Goal: Find specific page/section: Locate a particular part of the current website

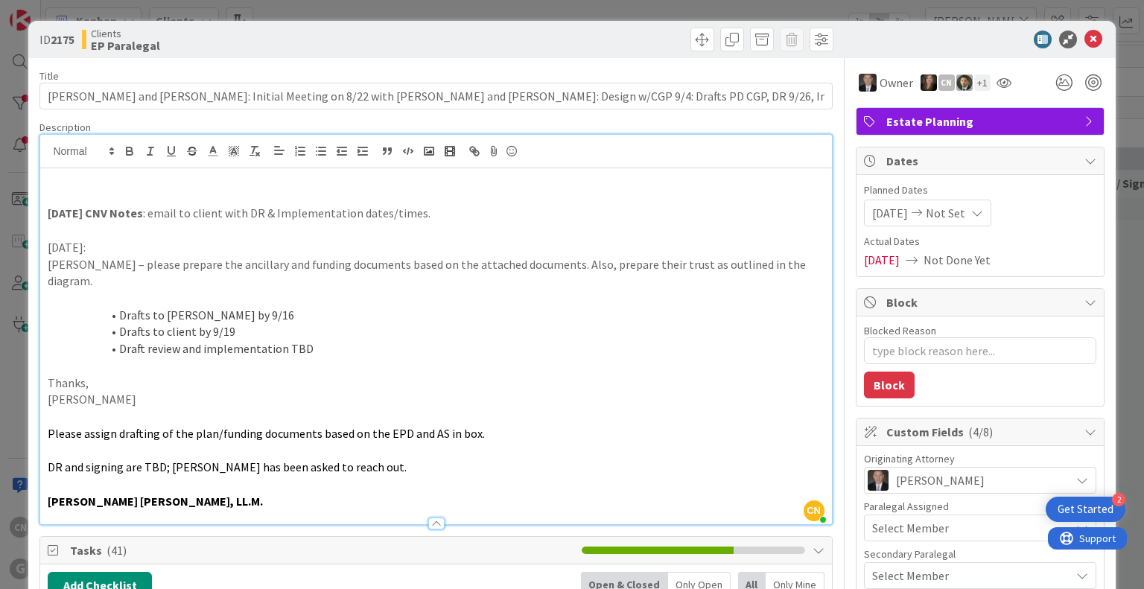
scroll to position [0, 313]
drag, startPoint x: 1083, startPoint y: 32, endPoint x: 1058, endPoint y: 45, distance: 28.6
click at [1084, 31] on icon at bounding box center [1093, 40] width 18 height 18
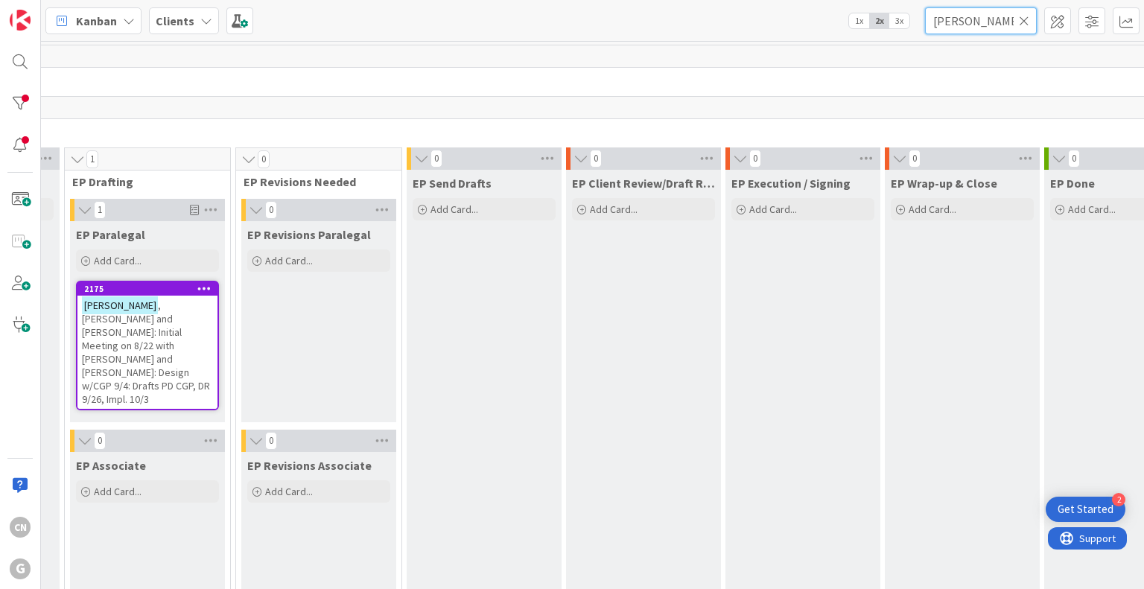
drag, startPoint x: 986, startPoint y: 21, endPoint x: 895, endPoint y: 26, distance: 91.0
click at [895, 26] on div "Kanban Clients 1x 2x 3x [PERSON_NAME]" at bounding box center [592, 20] width 1103 height 41
type input "van moppes"
click at [155, 322] on span ", [PERSON_NAME]: Initial Meeting on 9/16 with [PERSON_NAME] and [PERSON_NAME]: …" at bounding box center [133, 332] width 103 height 67
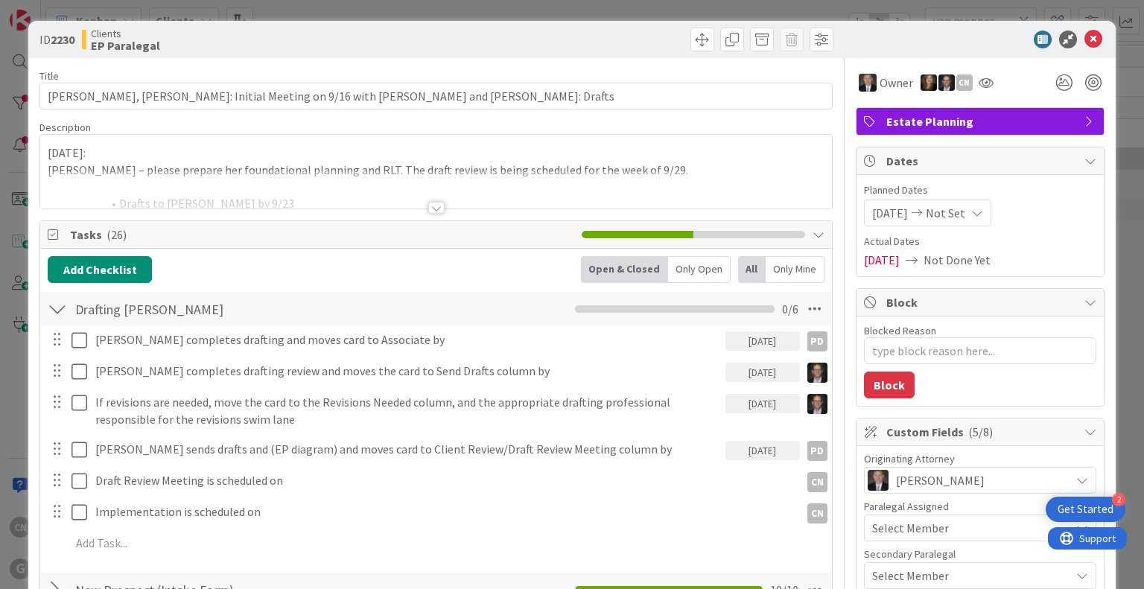
click at [432, 211] on div at bounding box center [436, 208] width 16 height 12
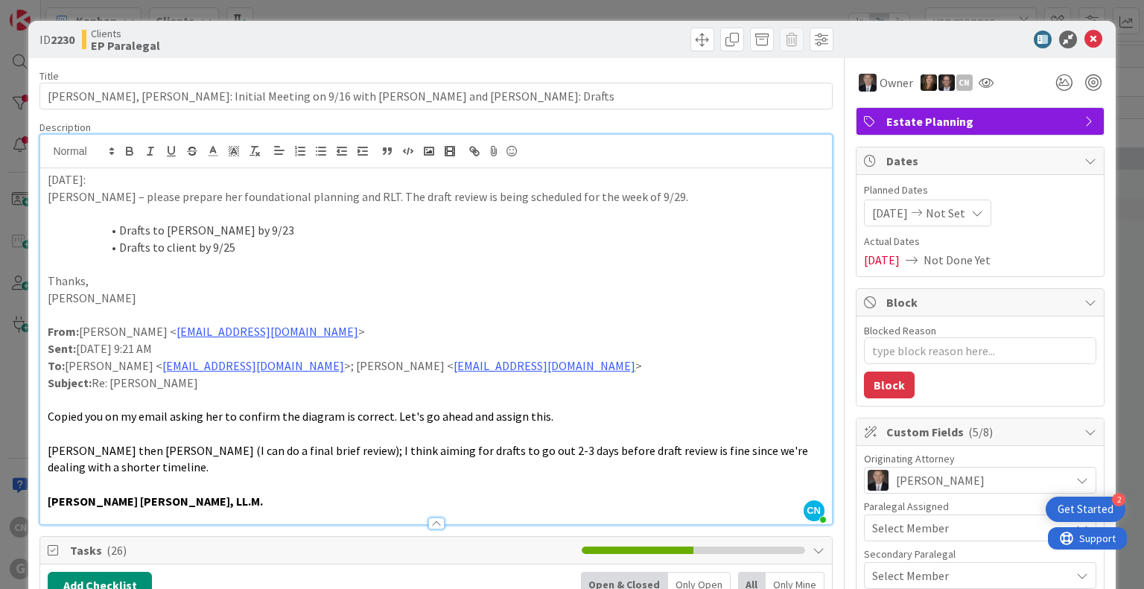
click at [48, 182] on p "[DATE]:" at bounding box center [436, 179] width 776 height 17
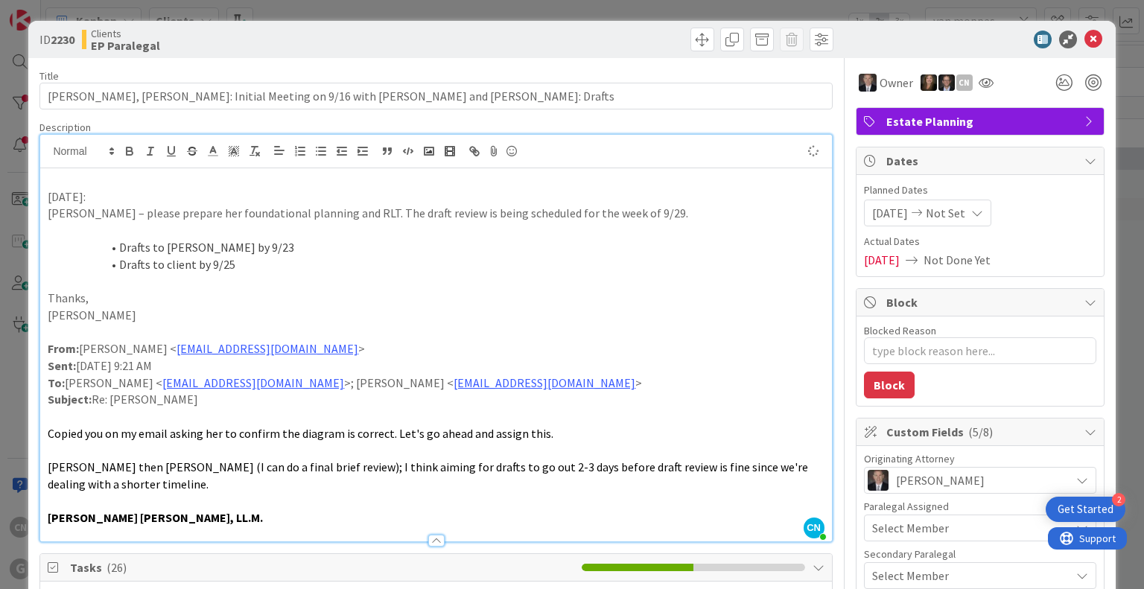
type textarea "x"
click at [333, 212] on p "[PERSON_NAME] – please prepare her foundational planning and RLT. The draft rev…" at bounding box center [436, 213] width 776 height 17
click at [57, 173] on p at bounding box center [436, 179] width 776 height 17
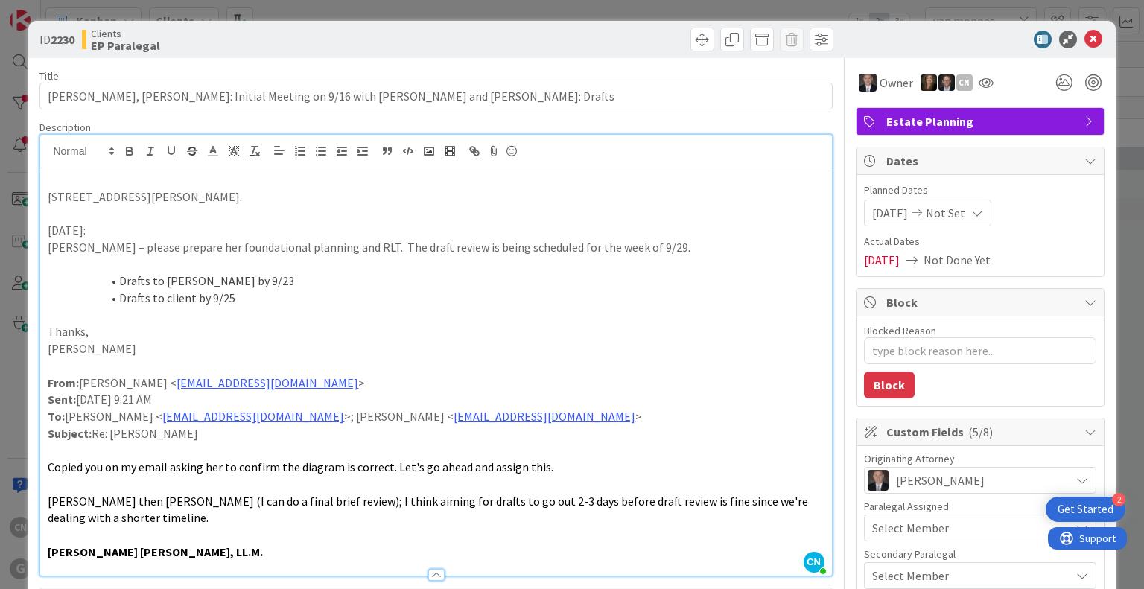
click at [50, 197] on p "[STREET_ADDRESS][PERSON_NAME]." at bounding box center [436, 196] width 776 height 17
drag, startPoint x: 122, startPoint y: 197, endPoint x: 39, endPoint y: 198, distance: 83.4
click at [43, 197] on div "Send Via FedEx: [STREET_ADDRESS][PERSON_NAME]. [DATE]: [PERSON_NAME] – please p…" at bounding box center [435, 371] width 791 height 407
click at [128, 151] on icon "button" at bounding box center [130, 153] width 6 height 4
click at [403, 198] on p "Send Via FedEx : [STREET_ADDRESS][PERSON_NAME]." at bounding box center [436, 196] width 776 height 17
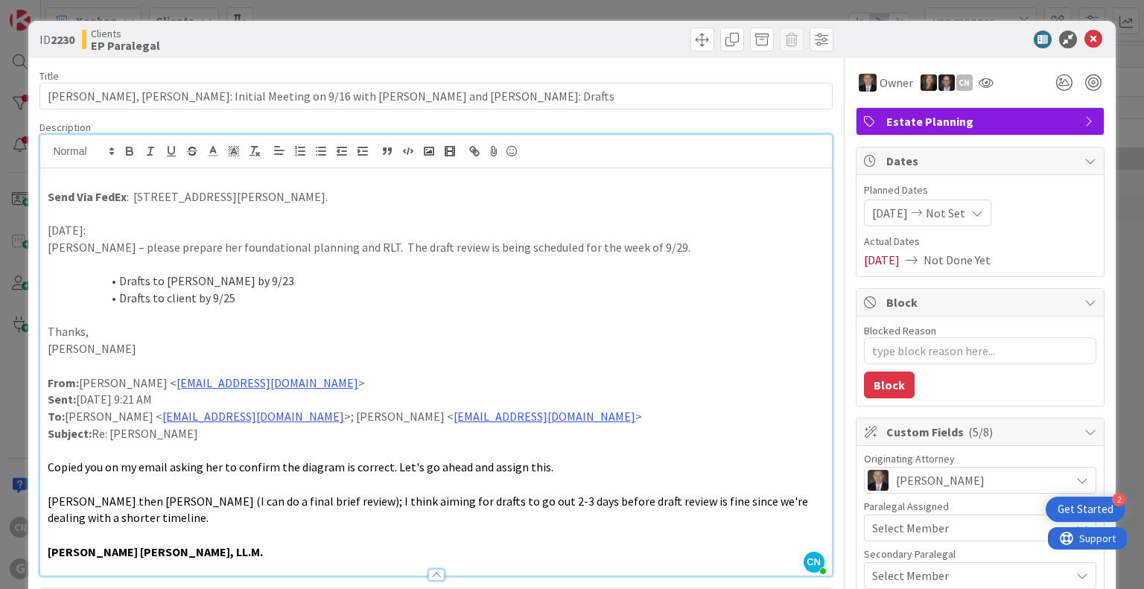
drag, startPoint x: 351, startPoint y: 199, endPoint x: 39, endPoint y: 200, distance: 312.7
click at [74, 197] on strong "Send Via FedEx" at bounding box center [87, 196] width 79 height 15
click at [223, 196] on strong "Send Docs for Signature Via FedEx" at bounding box center [139, 196] width 183 height 15
drag, startPoint x: 49, startPoint y: 191, endPoint x: 524, endPoint y: 204, distance: 475.2
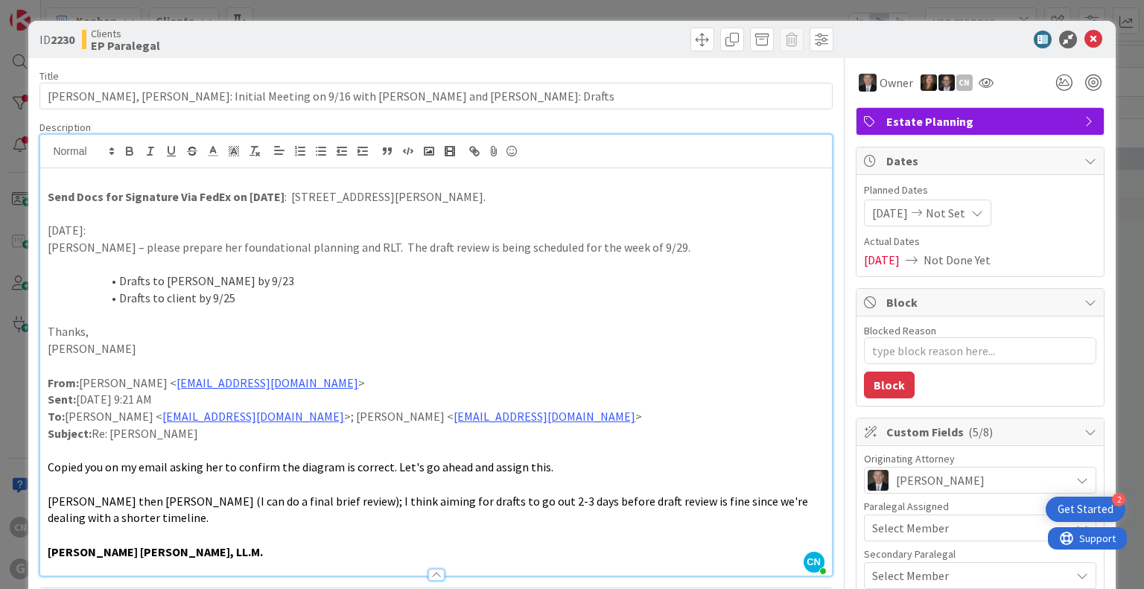
click at [524, 203] on p "Send Docs for Signature Via FedEx on [DATE] : [STREET_ADDRESS][PERSON_NAME]." at bounding box center [436, 196] width 776 height 17
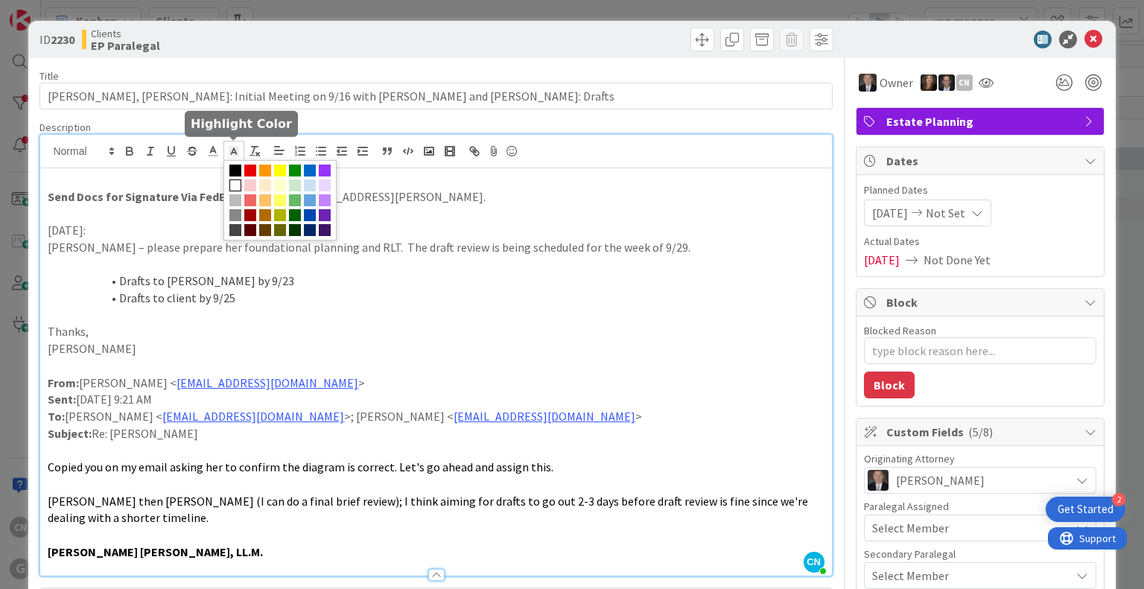
click at [235, 149] on icon at bounding box center [233, 150] width 13 height 13
drag, startPoint x: 280, startPoint y: 170, endPoint x: 289, endPoint y: 185, distance: 17.4
click at [280, 170] on span at bounding box center [280, 171] width 12 height 12
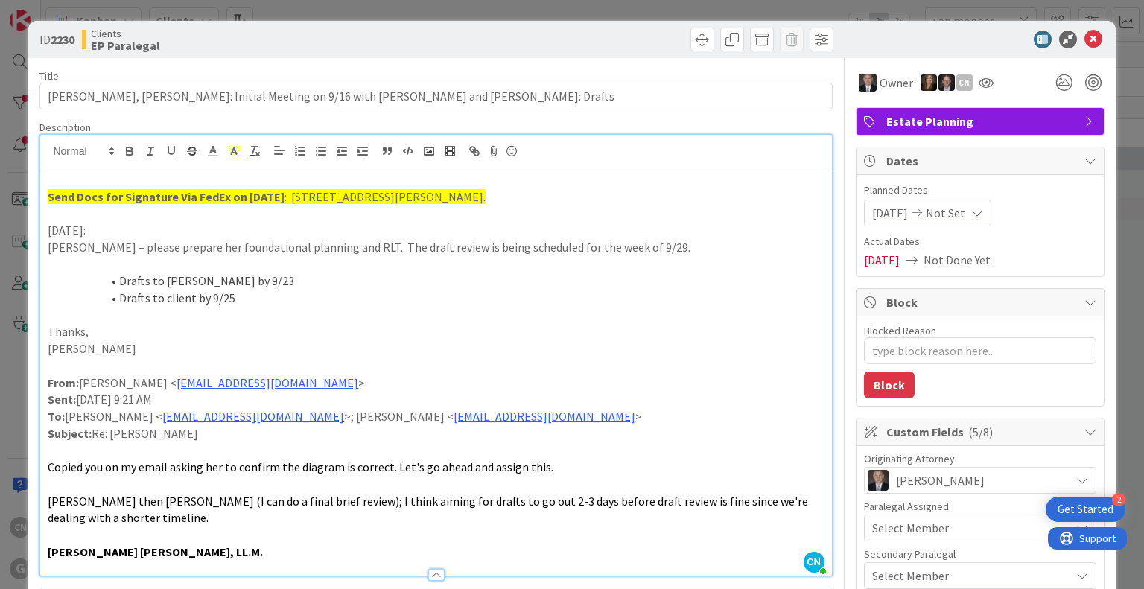
click at [576, 269] on p at bounding box center [436, 264] width 776 height 17
click at [46, 193] on div "Send Docs for Signature Via FedEx on [DATE] : [STREET_ADDRESS][PERSON_NAME]. [D…" at bounding box center [435, 371] width 791 height 407
drag, startPoint x: 149, startPoint y: 194, endPoint x: 42, endPoint y: 196, distance: 107.2
click at [42, 196] on div "[DATE] CNV Notes: Send Docs for Signature Via FedEx on [DATE] : [STREET_ADDRESS…" at bounding box center [435, 371] width 791 height 407
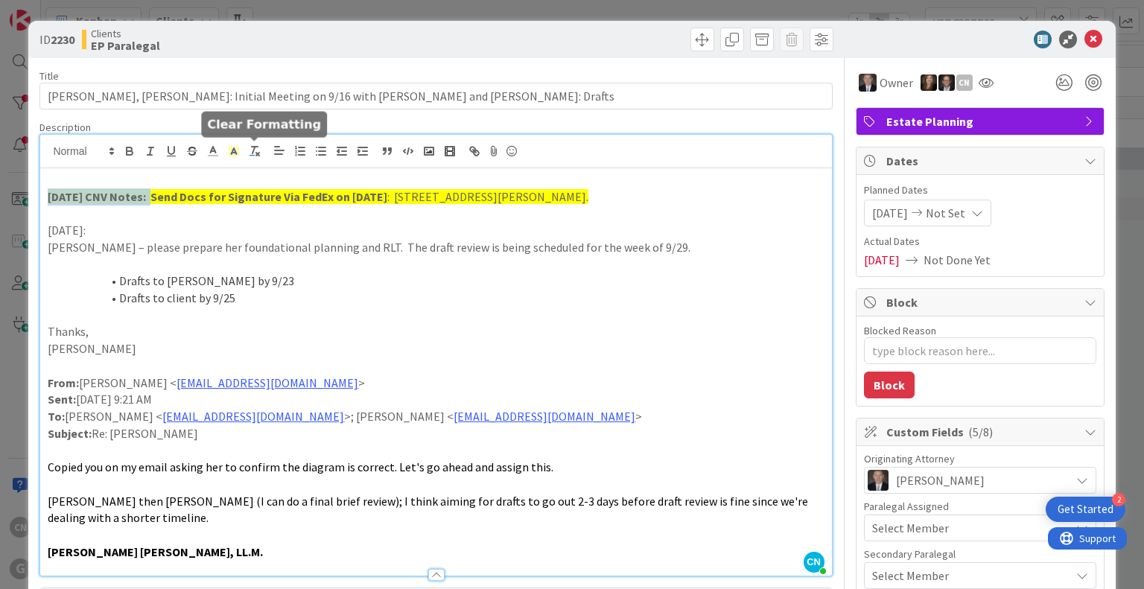
click at [244, 151] on button "button" at bounding box center [254, 151] width 21 height 18
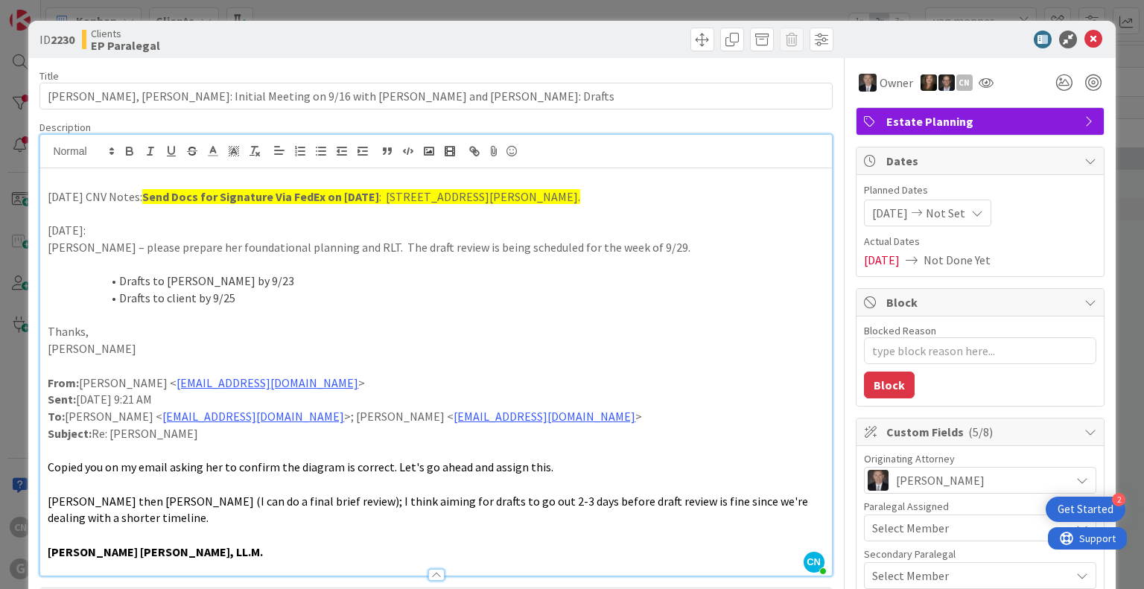
click at [223, 211] on p at bounding box center [436, 213] width 776 height 17
drag, startPoint x: 49, startPoint y: 196, endPoint x: 136, endPoint y: 191, distance: 86.5
click at [136, 191] on p "[DATE] CNV Notes: Send Docs for Signature Via FedEx on [DATE] : [STREET_ADDRESS…" at bounding box center [436, 196] width 776 height 17
click at [131, 151] on icon "button" at bounding box center [130, 153] width 6 height 4
click at [241, 256] on p at bounding box center [436, 264] width 776 height 17
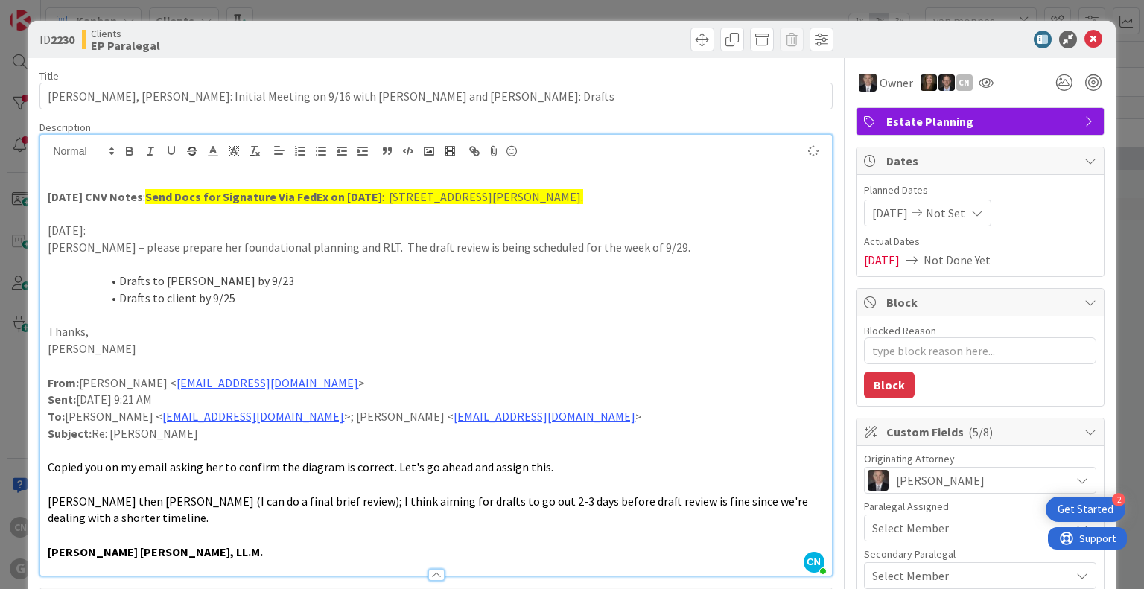
type textarea "x"
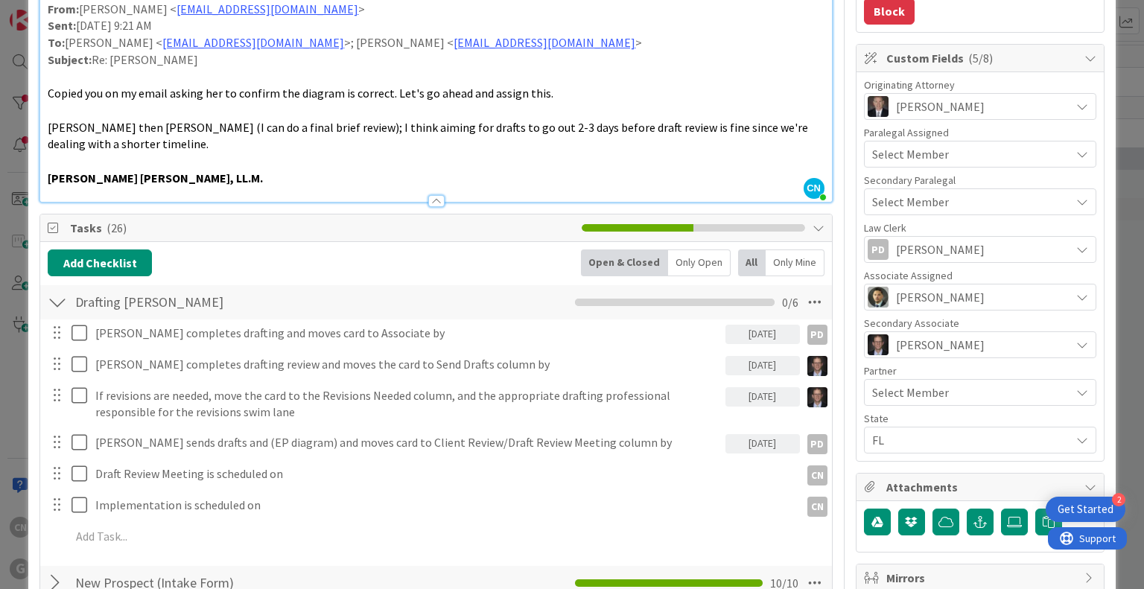
scroll to position [373, 0]
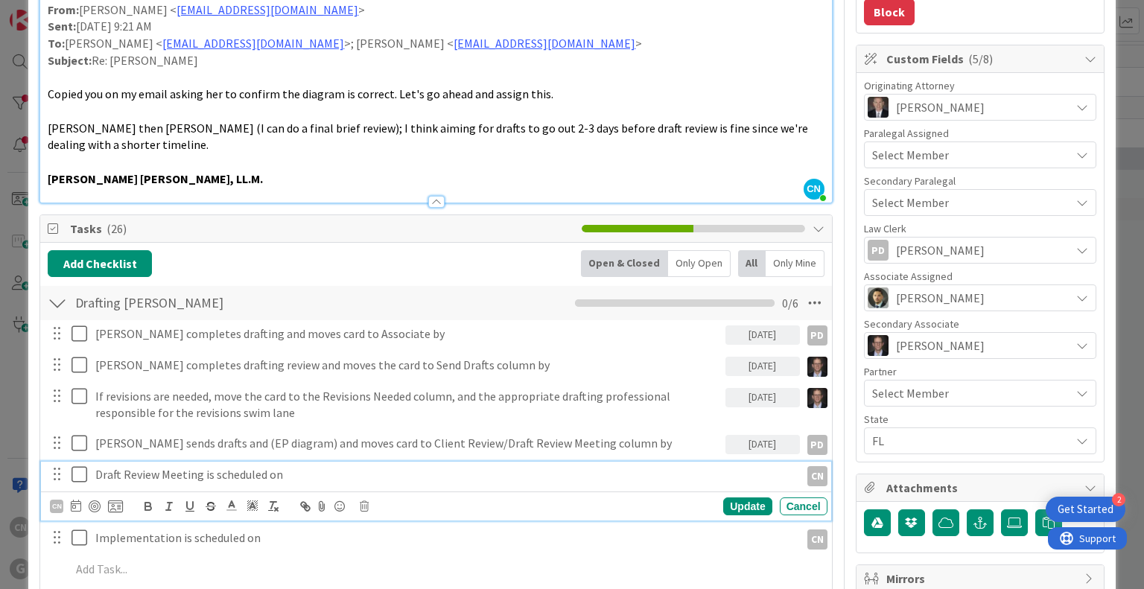
click at [322, 466] on p "Draft Review Meeting is scheduled on" at bounding box center [444, 474] width 698 height 17
click at [77, 465] on icon at bounding box center [79, 474] width 16 height 18
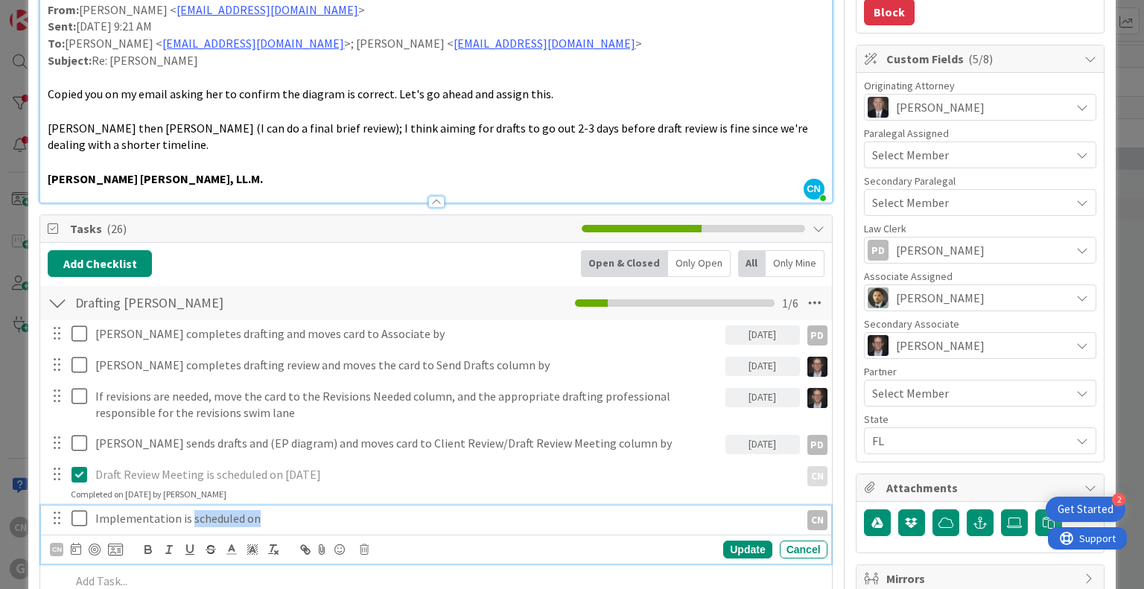
drag, startPoint x: 259, startPoint y: 501, endPoint x: 189, endPoint y: 503, distance: 70.0
click at [189, 510] on p "Implementation is scheduled on" at bounding box center [444, 518] width 698 height 17
type textarea "x"
drag, startPoint x: 190, startPoint y: 500, endPoint x: 203, endPoint y: 513, distance: 18.4
click at [191, 510] on p "Implementation is scheduled on [DATE]" at bounding box center [444, 518] width 698 height 17
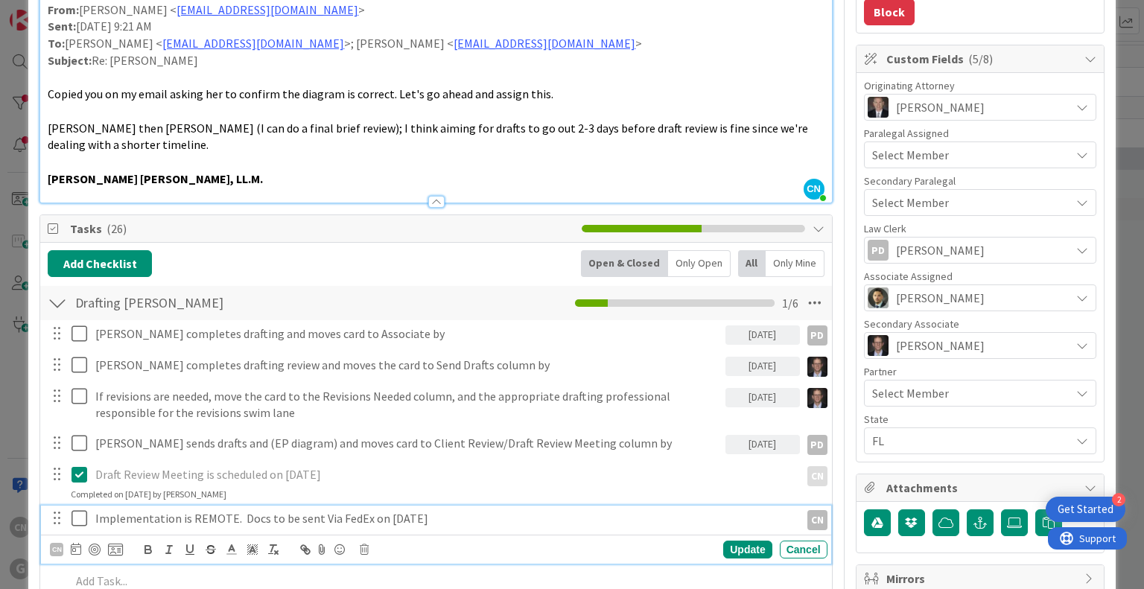
click at [734, 61] on p "Subject: Re: [PERSON_NAME]" at bounding box center [436, 60] width 776 height 17
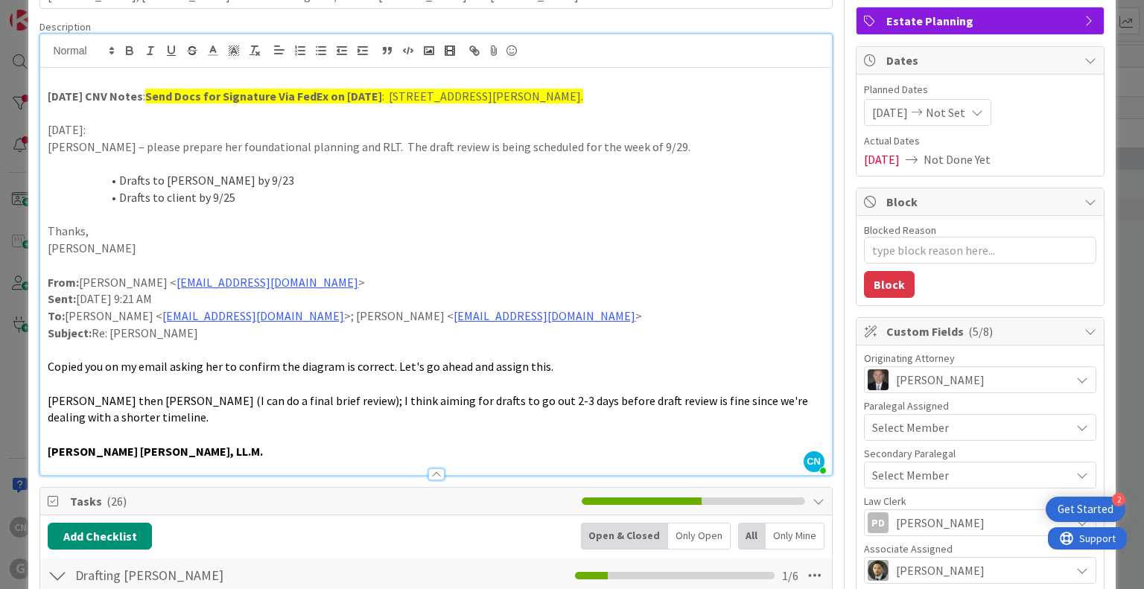
scroll to position [0, 0]
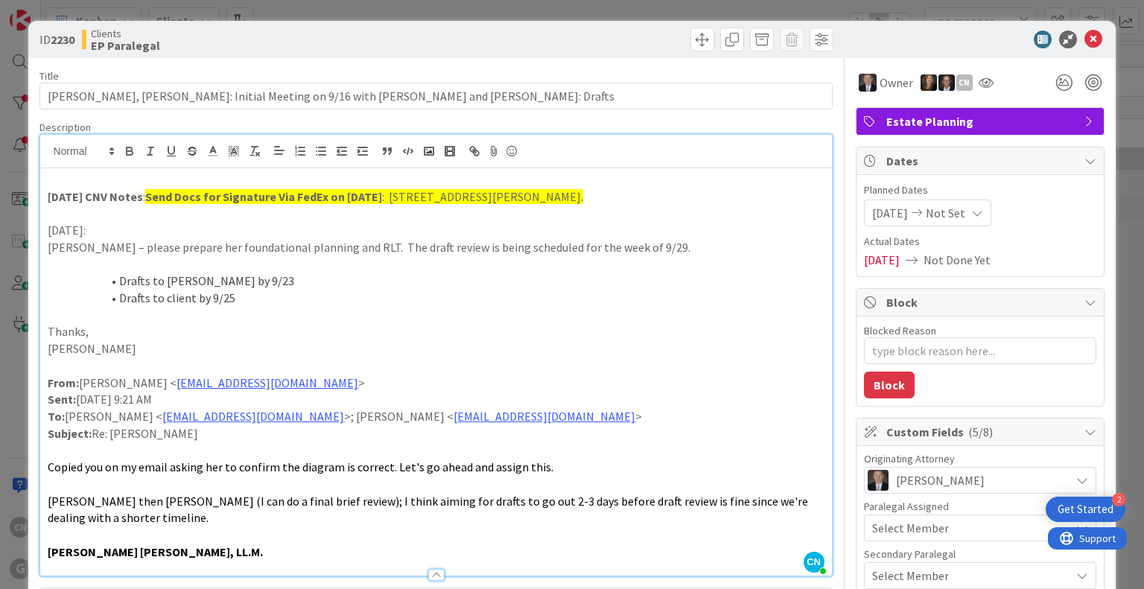
click at [148, 194] on strong "Send Docs for Signature Via FedEx on [DATE]" at bounding box center [263, 196] width 237 height 15
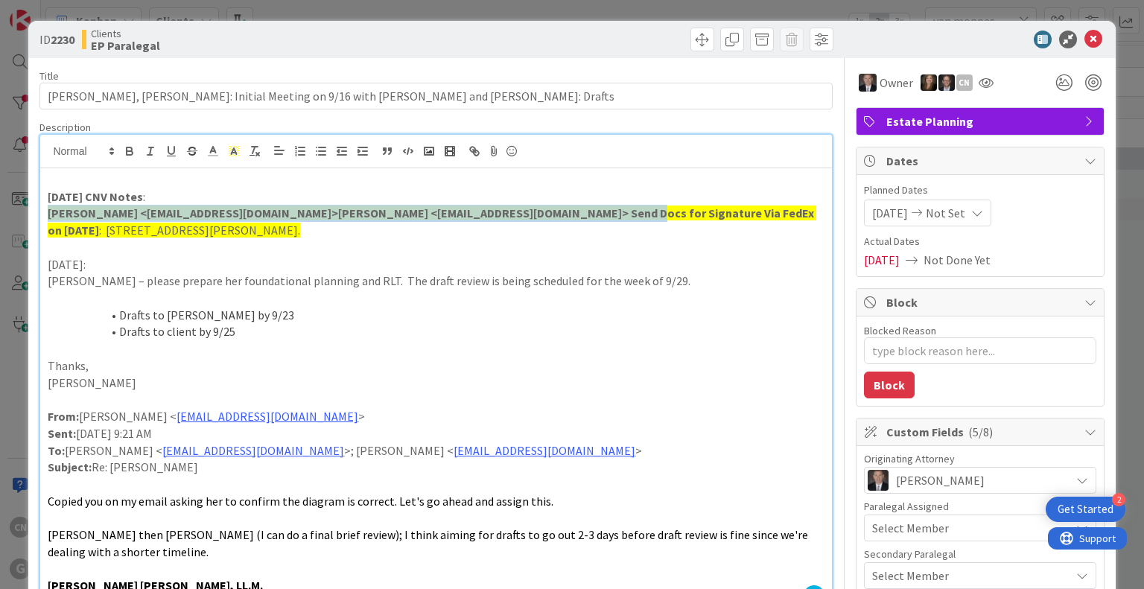
drag, startPoint x: 598, startPoint y: 212, endPoint x: 40, endPoint y: 208, distance: 557.7
click at [40, 208] on div "[DATE] CNV Notes : [PERSON_NAME] <[EMAIL_ADDRESS][DOMAIN_NAME]>[PERSON_NAME] <[…" at bounding box center [435, 388] width 791 height 441
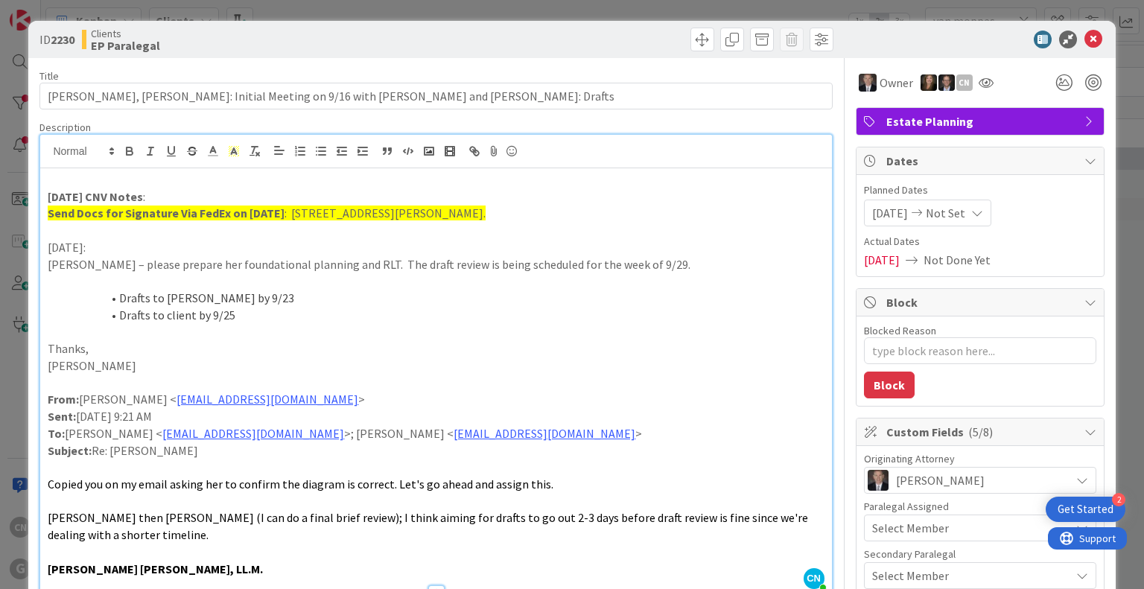
click at [640, 309] on li "Drafts to client by 9/25" at bounding box center [445, 315] width 758 height 17
click at [753, 293] on li "Drafts to [PERSON_NAME] by 9/23" at bounding box center [445, 298] width 758 height 17
click at [150, 196] on p "[DATE] CNV Notes :" at bounding box center [436, 196] width 776 height 17
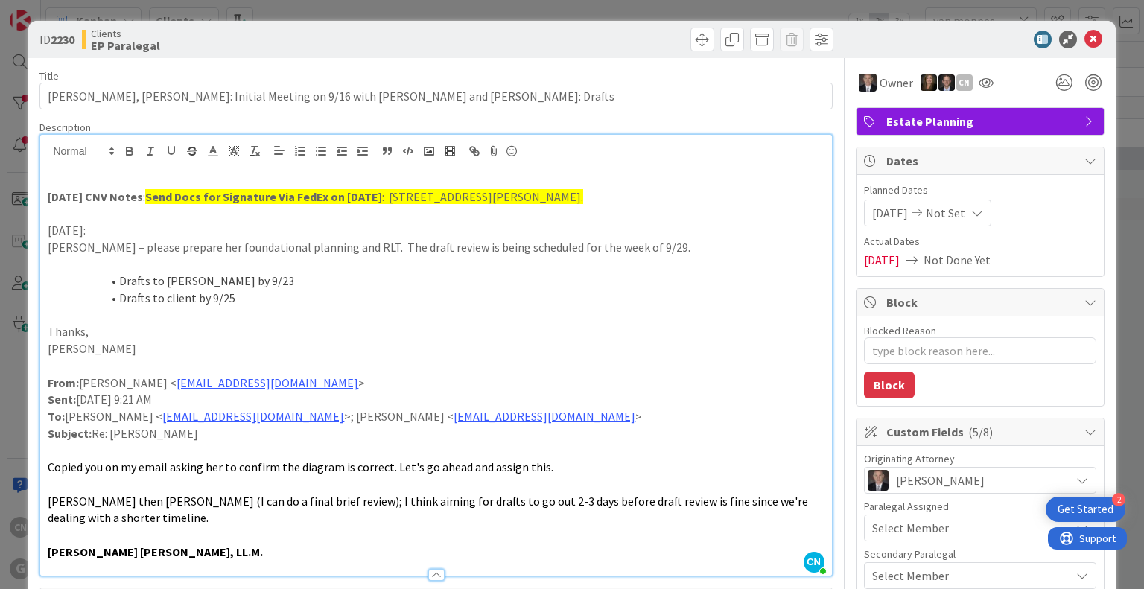
click at [60, 211] on p at bounding box center [436, 213] width 776 height 17
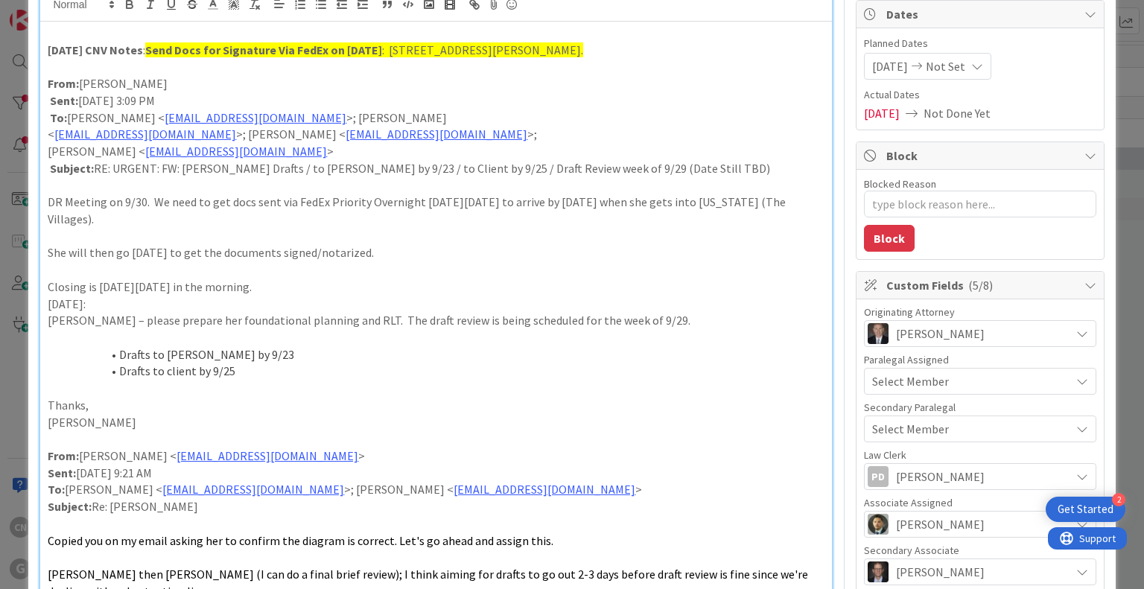
scroll to position [147, 0]
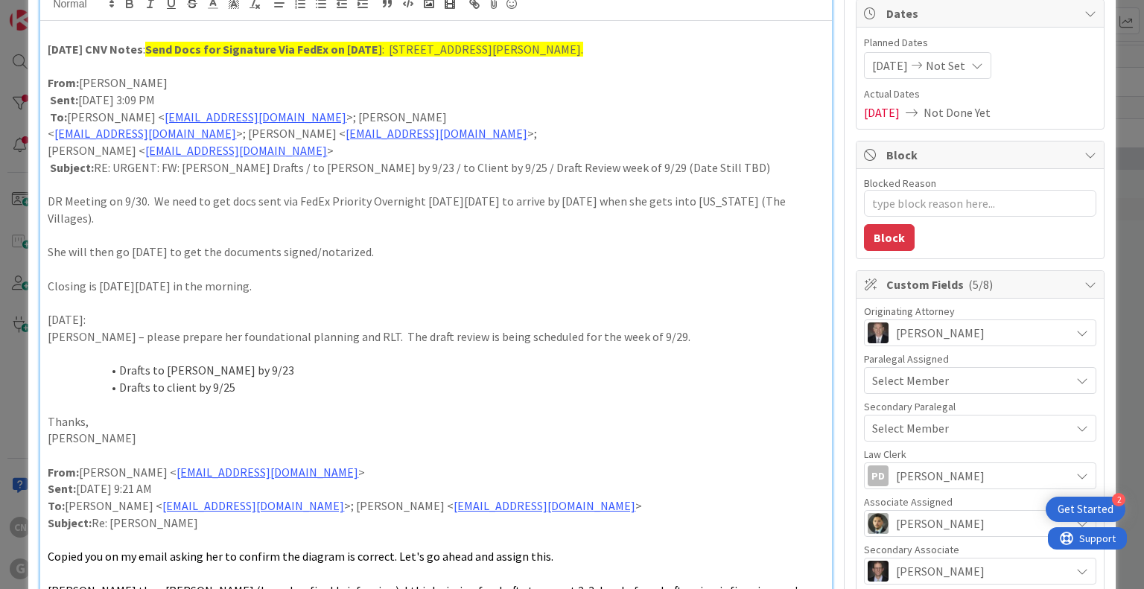
drag, startPoint x: 274, startPoint y: 286, endPoint x: 45, endPoint y: 199, distance: 244.6
click at [45, 199] on div "[DATE] CNV Notes : Send Docs for Signature Via FedEx on [DATE] : [STREET_ADDRES…" at bounding box center [435, 343] width 791 height 644
click at [127, 4] on icon "button" at bounding box center [130, 6] width 6 height 4
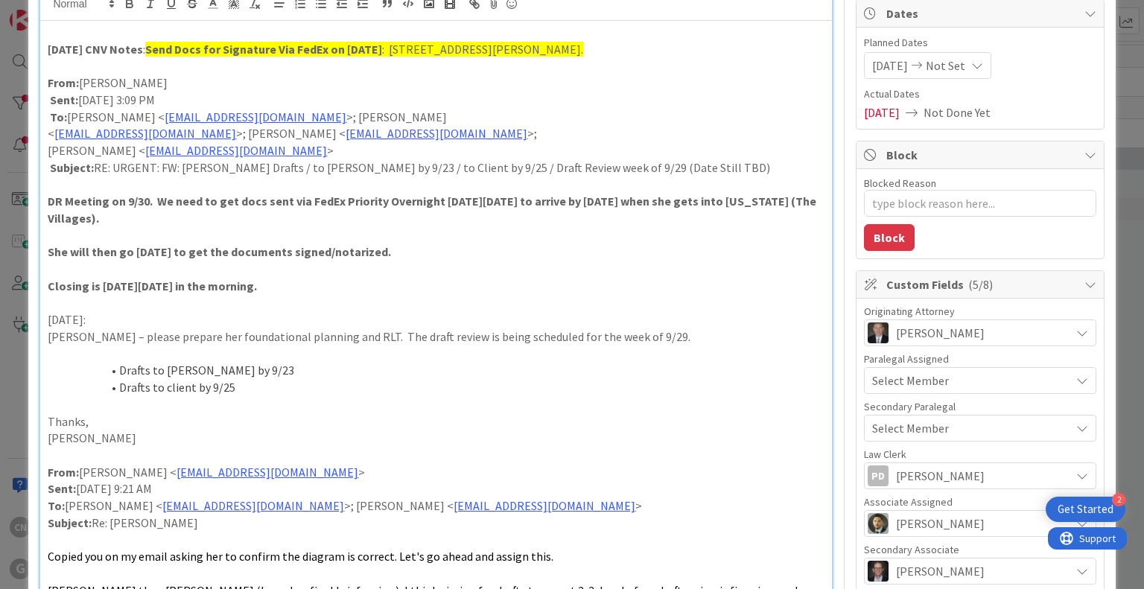
click at [524, 321] on p "[DATE]:" at bounding box center [436, 319] width 776 height 17
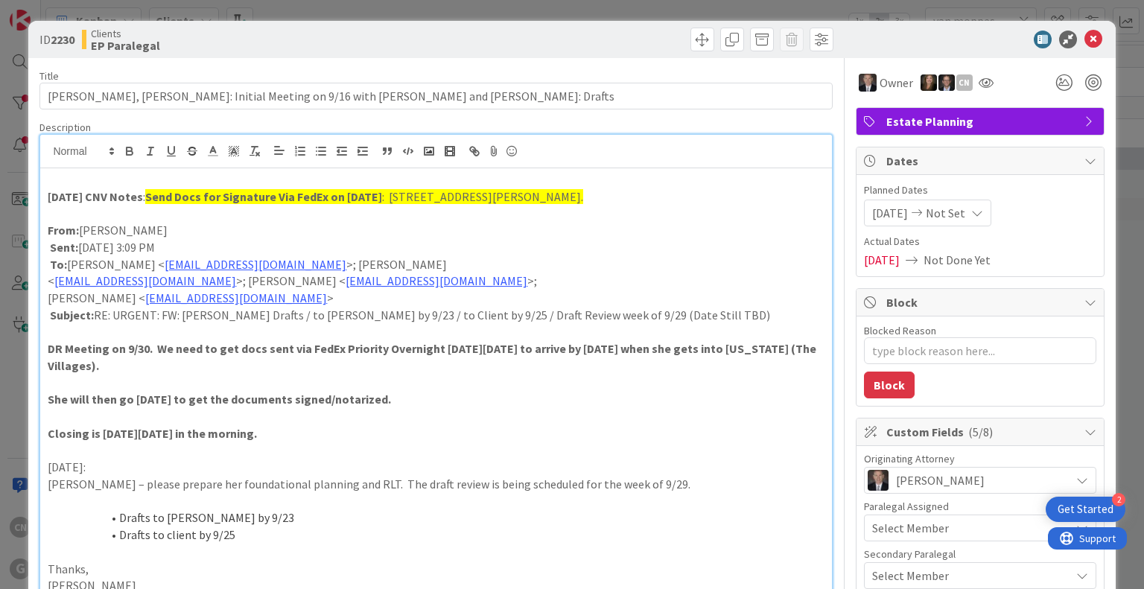
scroll to position [0, 0]
drag, startPoint x: 158, startPoint y: 348, endPoint x: 119, endPoint y: 366, distance: 42.6
click at [119, 366] on strong "DR Meeting on 9/30. We need to get docs sent via FedEx Priority Overnight [DATE…" at bounding box center [433, 357] width 771 height 32
click at [171, 151] on icon "button" at bounding box center [171, 150] width 13 height 13
click at [348, 398] on strong "She will then go [DATE] to get the documents signed/notarized." at bounding box center [219, 399] width 343 height 15
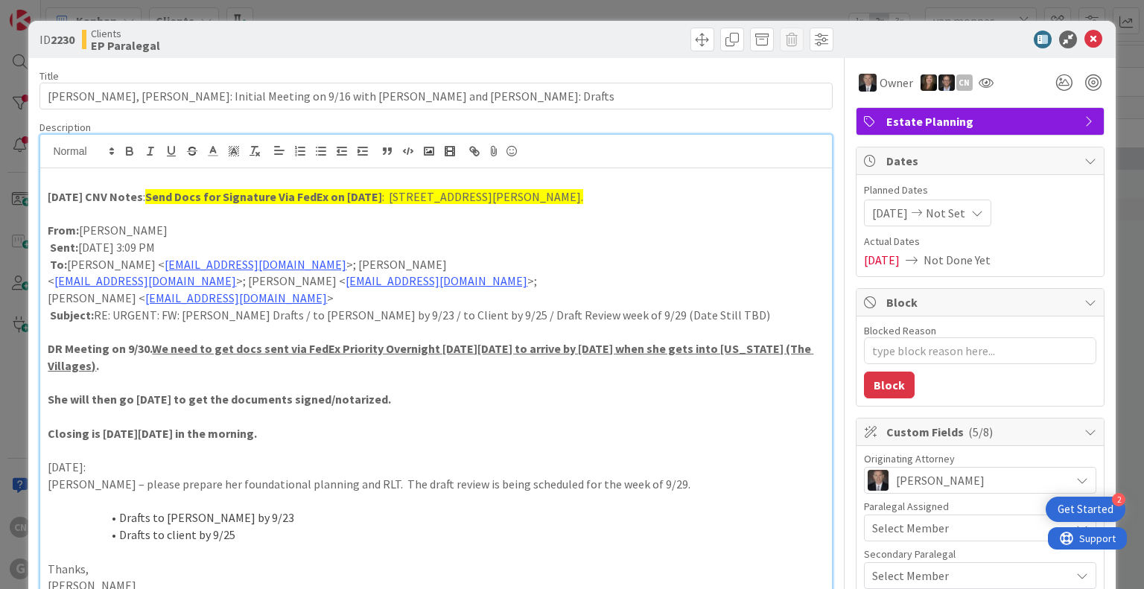
drag, startPoint x: 50, startPoint y: 434, endPoint x: 264, endPoint y: 431, distance: 213.7
click at [257, 431] on strong "Closing is [DATE][DATE] in the morning." at bounding box center [152, 433] width 209 height 15
click at [171, 154] on icon "button" at bounding box center [171, 150] width 13 height 13
click at [391, 435] on p "Closing is [DATE][DATE] in the morning ." at bounding box center [436, 433] width 776 height 17
click at [110, 179] on p at bounding box center [436, 179] width 776 height 17
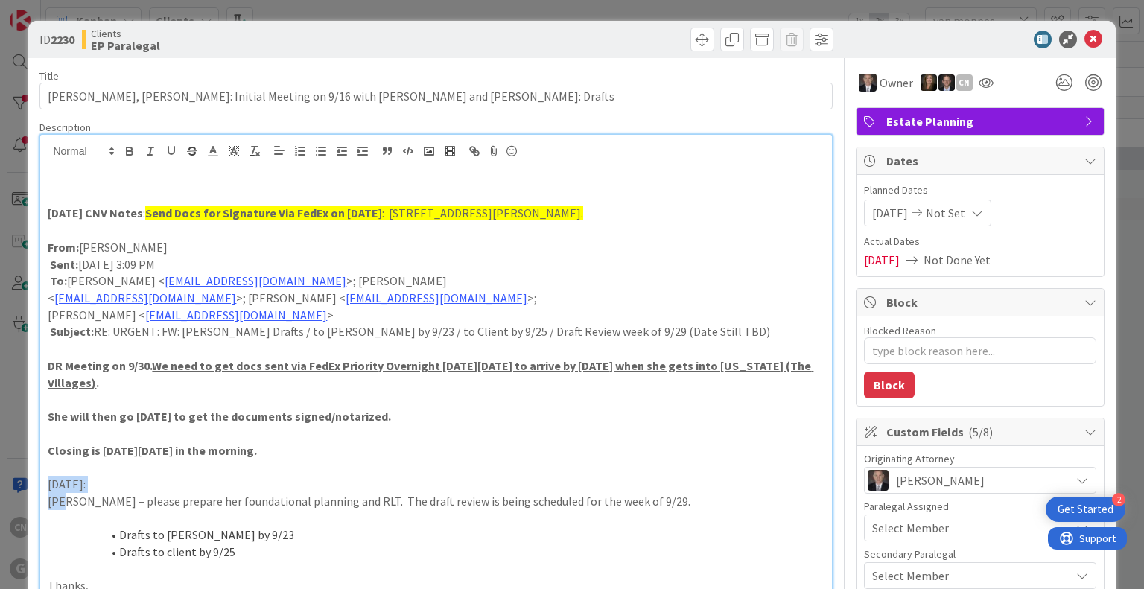
drag, startPoint x: 48, startPoint y: 485, endPoint x: 93, endPoint y: 502, distance: 47.6
click at [64, 497] on div "[DATE] CNV Notes : Send Docs for Signature Via FedEx on [DATE] : [STREET_ADDRES…" at bounding box center [435, 498] width 791 height 660
click at [295, 476] on p "[DATE]:" at bounding box center [436, 484] width 776 height 17
click at [51, 465] on p at bounding box center [436, 467] width 776 height 17
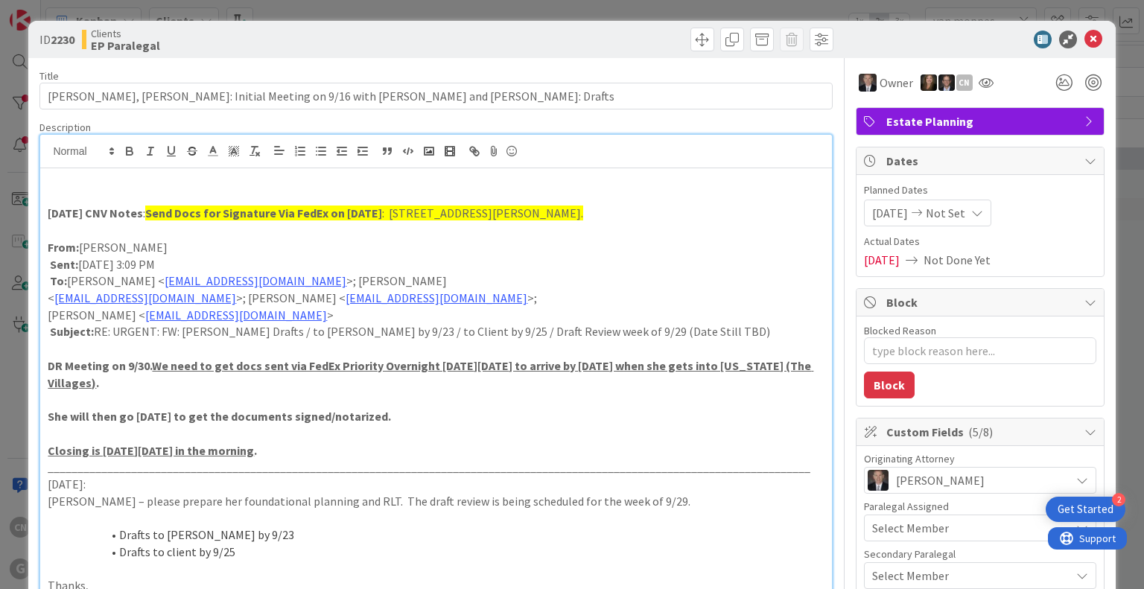
click at [54, 227] on p at bounding box center [436, 230] width 776 height 17
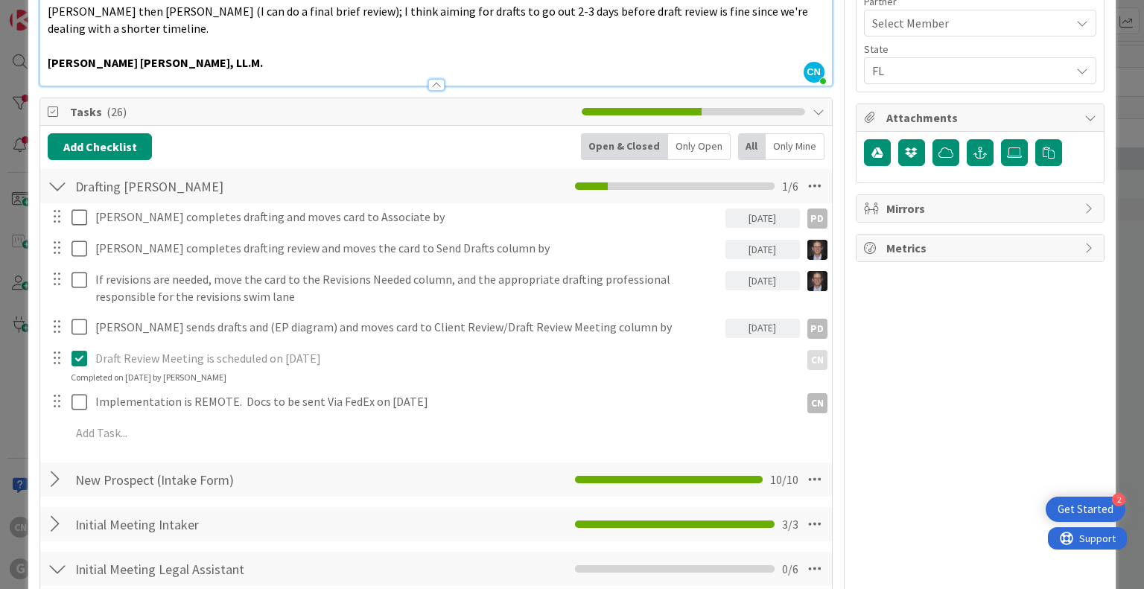
scroll to position [744, 0]
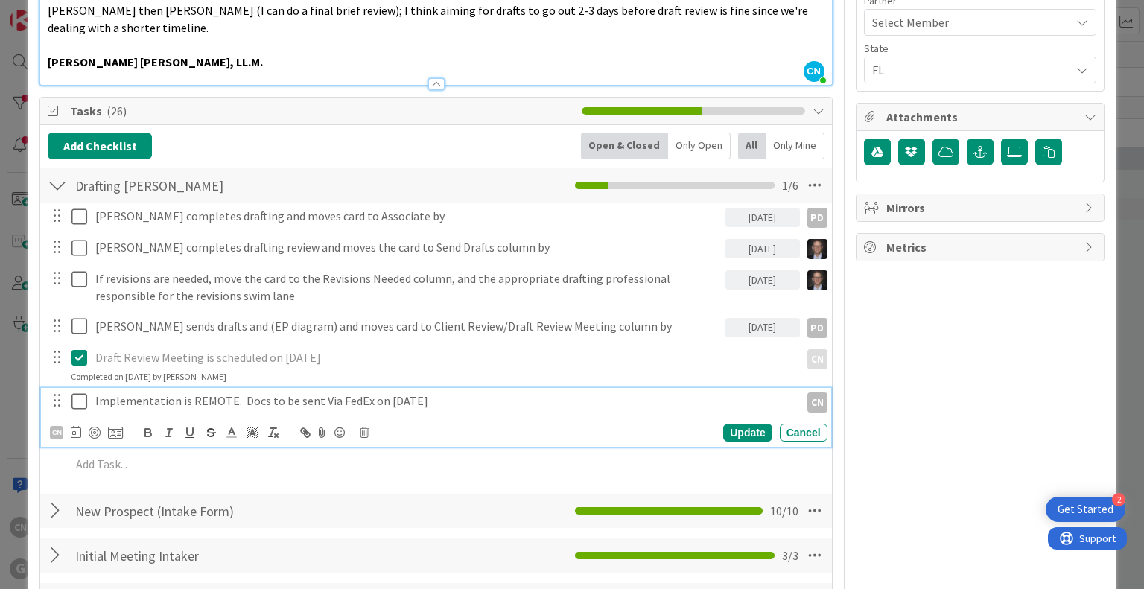
click at [78, 392] on icon at bounding box center [79, 401] width 16 height 18
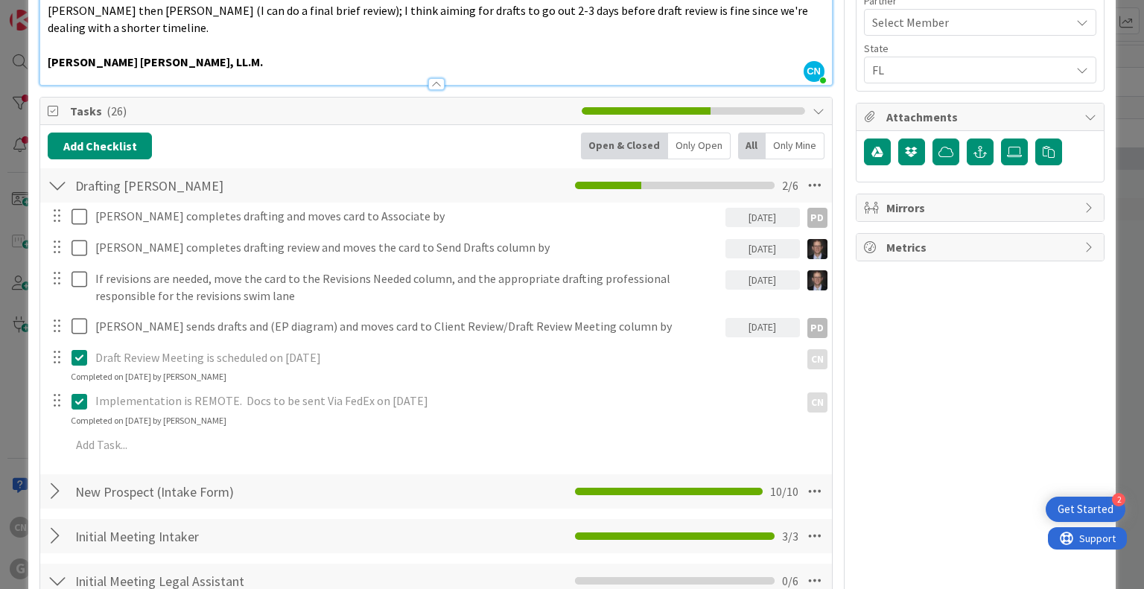
type textarea "x"
type input "[PERSON_NAME], [PERSON_NAME]: Initial Meeting on 9/16 with [PERSON_NAME] and [P…"
type textarea "x"
type input "[PERSON_NAME], [PERSON_NAME]: Initial Meeting on 9/16 with [PERSON_NAME] and [P…"
type textarea "x"
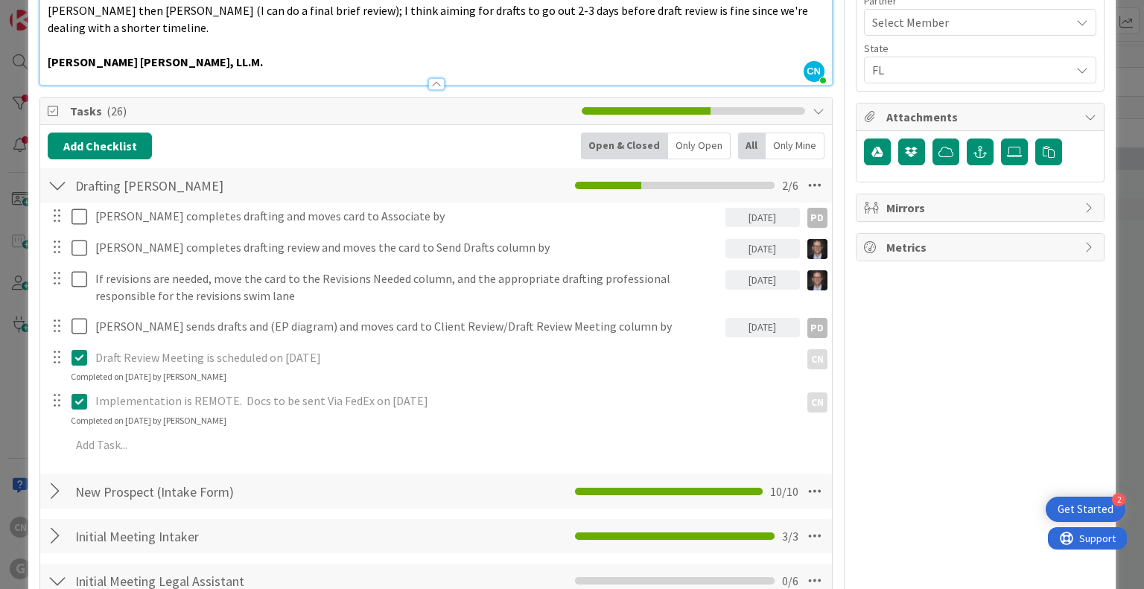
type input "[PERSON_NAME], [PERSON_NAME]: Initial Meeting on 9/16 with [PERSON_NAME] and [P…"
type textarea "x"
type input "[PERSON_NAME], [PERSON_NAME]: Initial Meeting on 9/16 with [PERSON_NAME] and [P…"
type textarea "x"
type input "[PERSON_NAME], [PERSON_NAME]: Initial Meeting on 9/16 with [PERSON_NAME] and [P…"
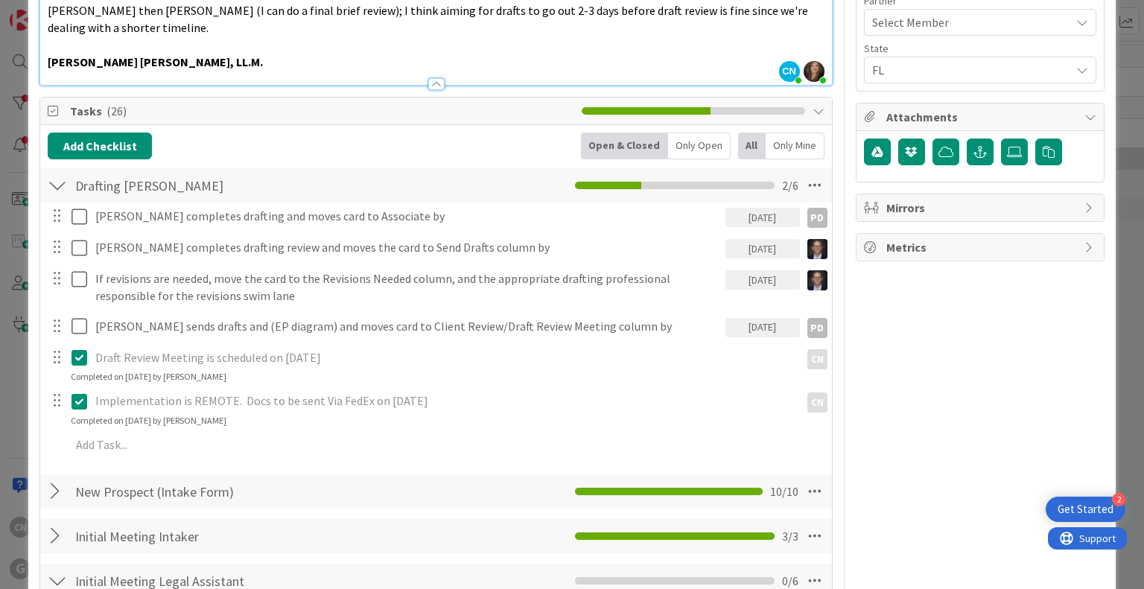
type textarea "x"
type input "[PERSON_NAME], [PERSON_NAME]: Initial Meeting on 9/16 with [PERSON_NAME] and [P…"
type textarea "x"
type input "[PERSON_NAME], [PERSON_NAME]: Initial Meeting on 9/16 with [PERSON_NAME] and [P…"
type textarea "x"
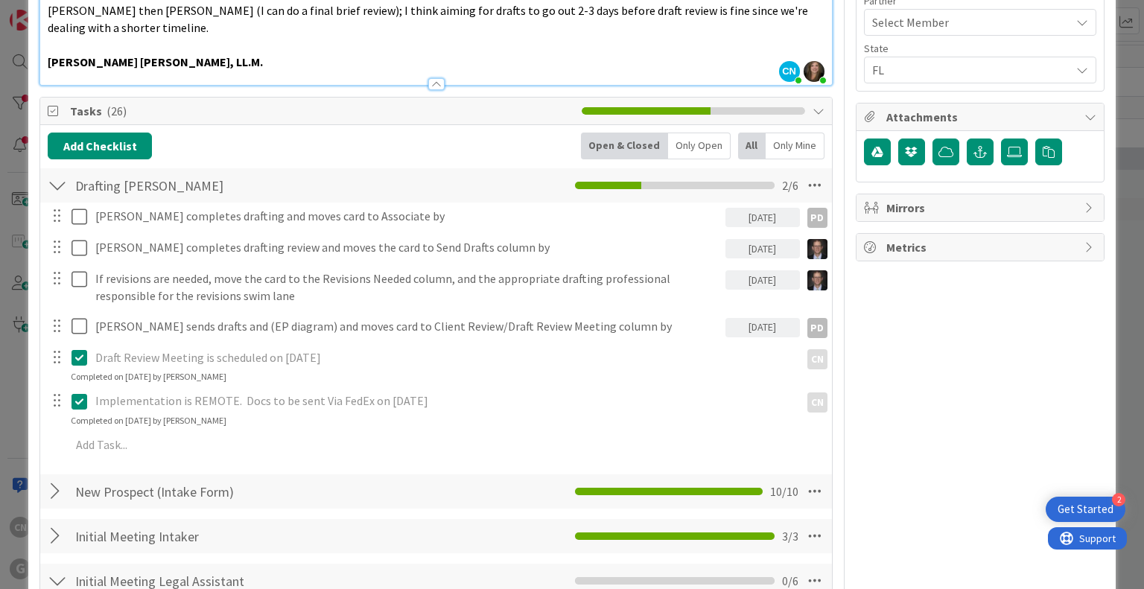
type input "[PERSON_NAME], [PERSON_NAME]: Initial Meeting on 9/16 with [PERSON_NAME] and [P…"
type textarea "x"
type input "[PERSON_NAME], [PERSON_NAME]: Initial Meeting on 9/16 with [PERSON_NAME] and [P…"
type textarea "x"
type input "[PERSON_NAME], [PERSON_NAME]: Initial Meeting on 9/16 with [PERSON_NAME] and [P…"
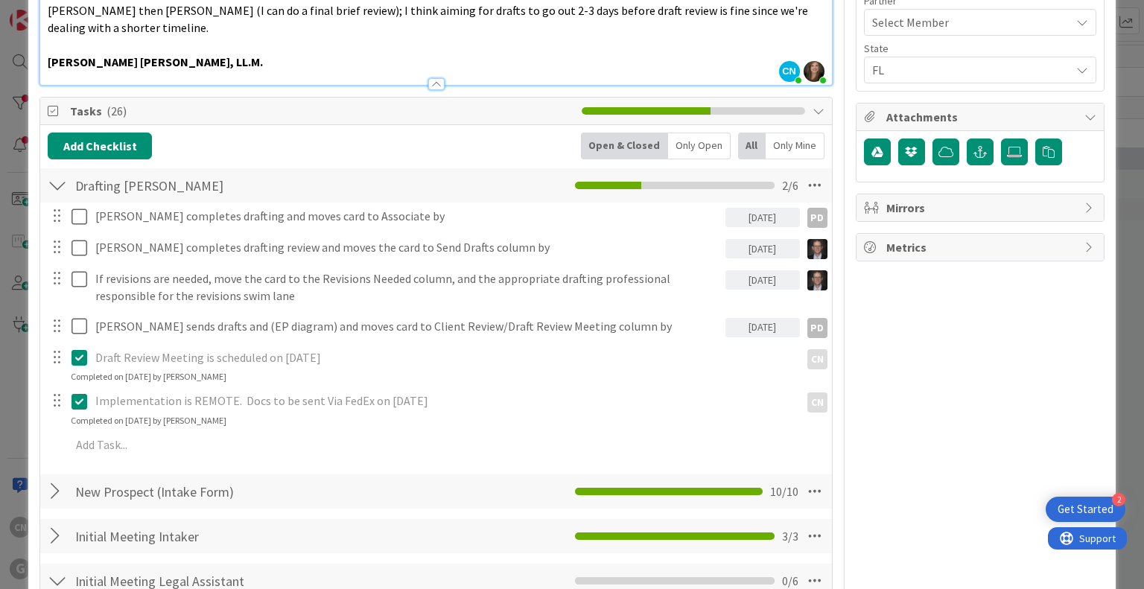
type textarea "x"
type input "[PERSON_NAME], [PERSON_NAME]: Initial Meeting on 9/16 with [PERSON_NAME] and [P…"
type textarea "x"
type input "[PERSON_NAME], [PERSON_NAME]: Initial Meeting on 9/16 with [PERSON_NAME] and [P…"
type textarea "x"
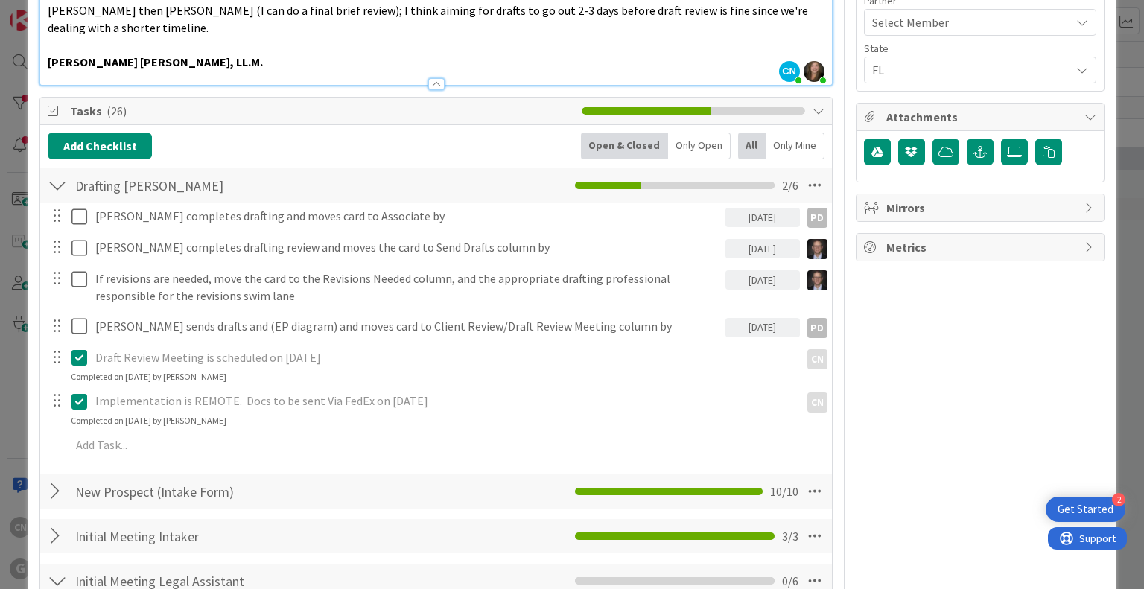
type input "[PERSON_NAME], [PERSON_NAME]: Initial Meeting on 9/16 with [PERSON_NAME] and [P…"
type textarea "x"
type input "[PERSON_NAME], [PERSON_NAME]: Initial Meeting on 9/16 with [PERSON_NAME] and [P…"
type textarea "x"
type input "[PERSON_NAME], [PERSON_NAME]: Initial Meeting on 9/16 with [PERSON_NAME] and [P…"
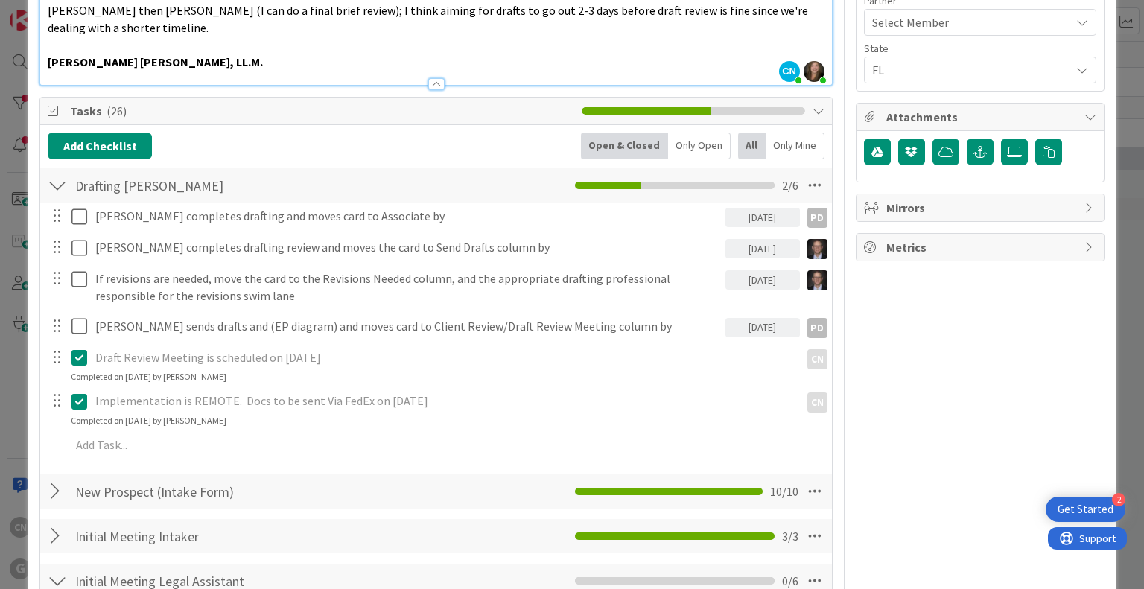
type textarea "x"
type input "[PERSON_NAME], [PERSON_NAME]: Initial Meeting on 9/16 with [PERSON_NAME] and [P…"
type textarea "x"
type input "[PERSON_NAME], [PERSON_NAME]: Initial Meeting on 9/16 with [PERSON_NAME] and [P…"
type textarea "x"
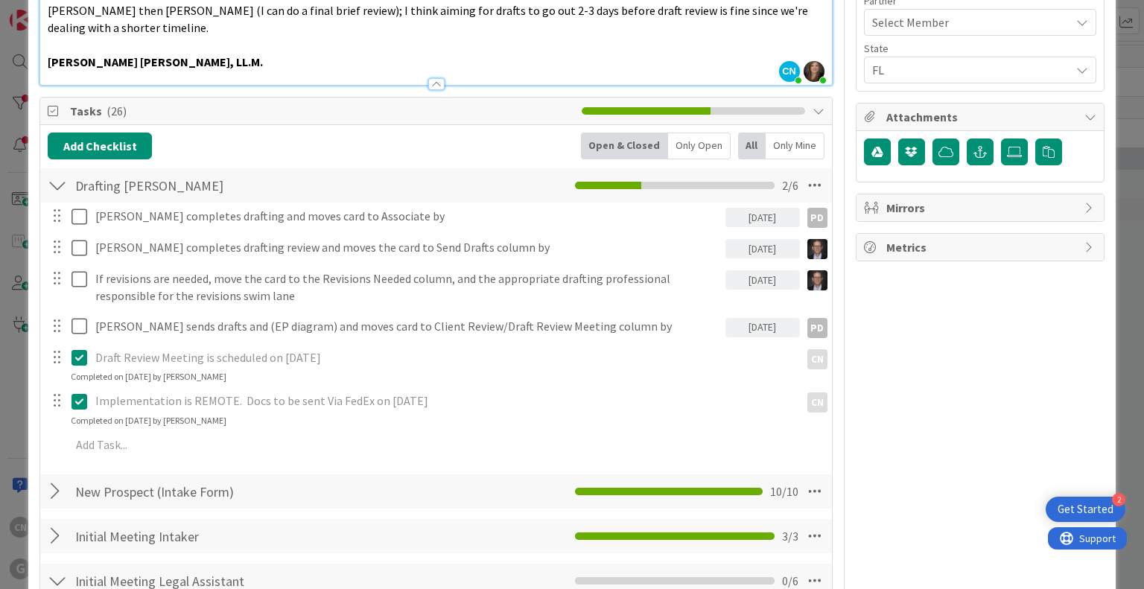
type input "[PERSON_NAME], [PERSON_NAME]: Initial Meeting on 9/16 w [PERSON_NAME] and [PERS…"
type textarea "x"
type input "[PERSON_NAME], [PERSON_NAME]: Initial Meeting on 9/16 w/ [PERSON_NAME] and [PER…"
type textarea "x"
type input "[PERSON_NAME], [PERSON_NAME]: Initial on 9/16 w/ [PERSON_NAME] and [PERSON_NAME…"
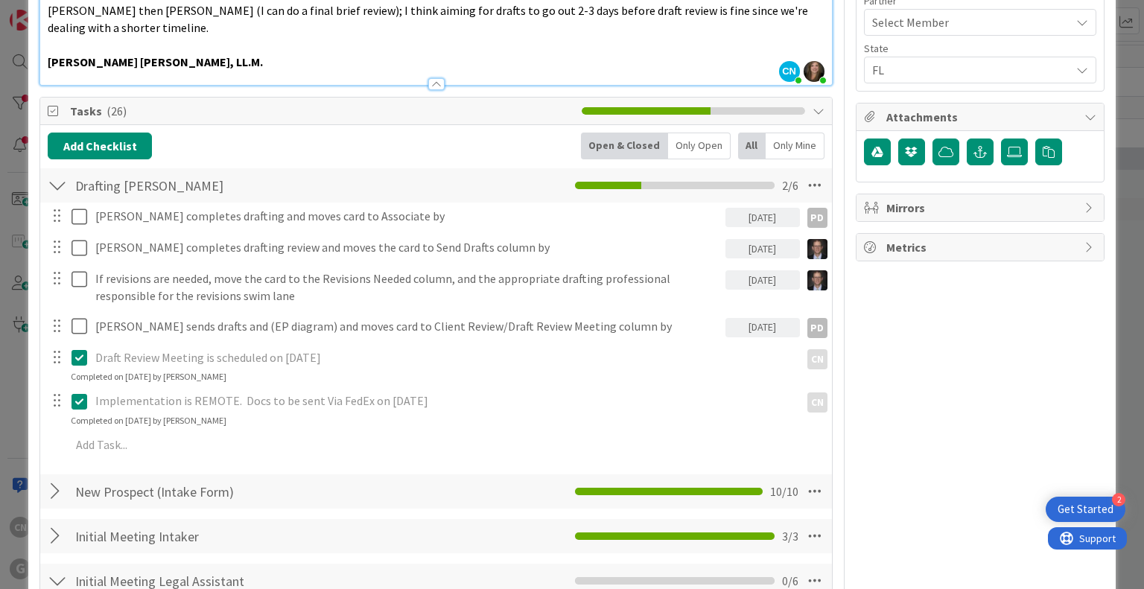
type textarea "x"
type input "[PERSON_NAME], [PERSON_NAME]: Initial on 9/16 w/ [PERSON_NAME] and [PERSON_NAME…"
type textarea "x"
